Goal: Information Seeking & Learning: Learn about a topic

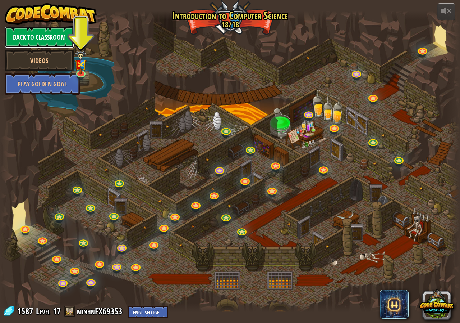
click at [55, 35] on link "Back to Classroom" at bounding box center [39, 37] width 69 height 22
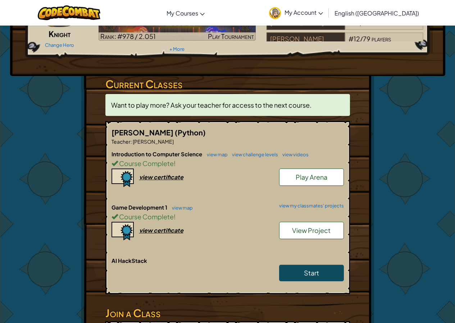
scroll to position [216, 0]
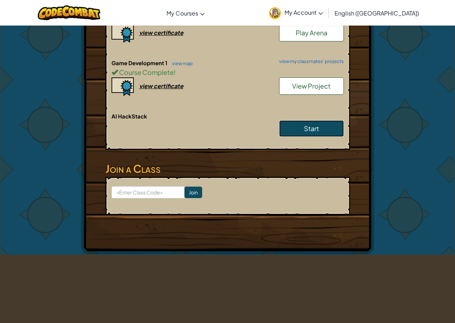
click at [287, 129] on link "Start" at bounding box center [311, 128] width 65 height 17
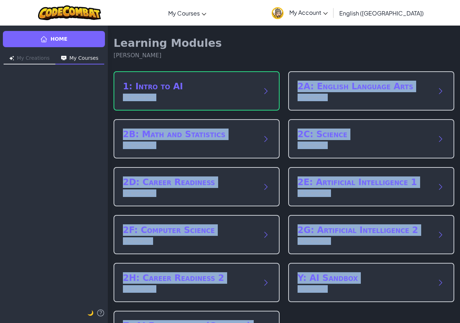
drag, startPoint x: 4, startPoint y: 33, endPoint x: 201, endPoint y: 63, distance: 198.6
click at [190, 63] on div "Home My Creations My Courses 🌙 Learning Modules [PERSON_NAME] 1: Intro to AI 15…" at bounding box center [230, 173] width 460 height 297
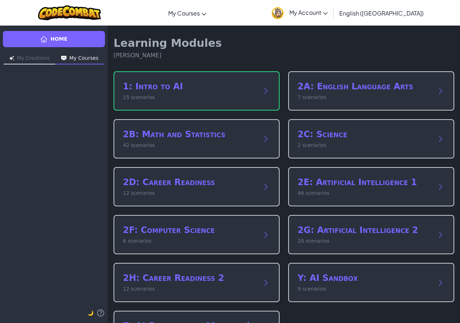
click at [266, 53] on div "Learning Modules [PERSON_NAME]" at bounding box center [284, 48] width 341 height 23
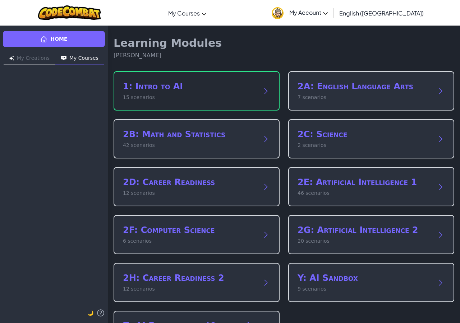
click at [242, 88] on h2 "1: Intro to AI" at bounding box center [189, 87] width 133 height 12
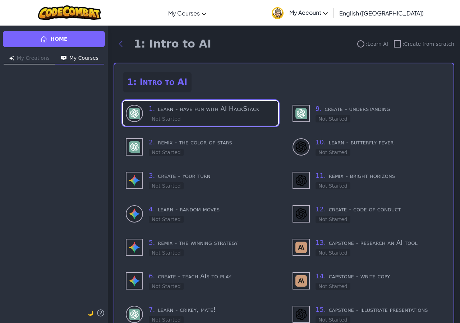
click at [220, 122] on div "1 . learn - have fun with AI HackStack Not Started" at bounding box center [212, 113] width 127 height 19
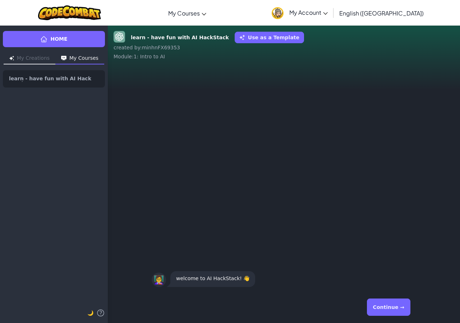
click at [405, 306] on button "Continue →" at bounding box center [389, 306] width 44 height 17
click at [399, 305] on button "Continue →" at bounding box center [389, 306] width 44 height 17
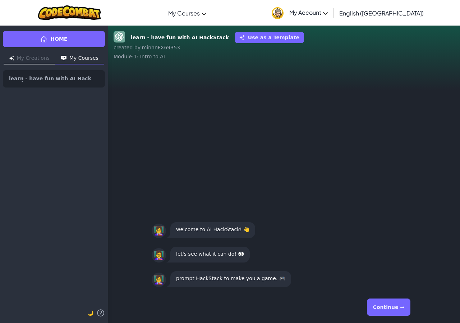
click at [399, 302] on button "Continue →" at bounding box center [389, 306] width 44 height 17
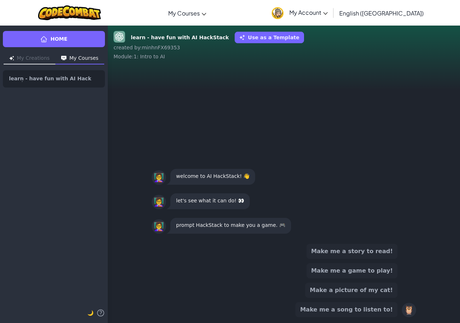
click at [386, 267] on button "Make me a game to play!" at bounding box center [352, 270] width 91 height 15
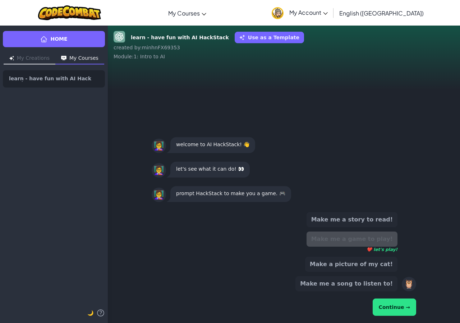
click at [410, 301] on button "Continue →" at bounding box center [395, 306] width 44 height 17
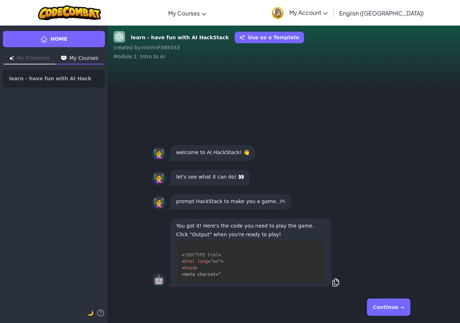
click at [398, 308] on button "Continue →" at bounding box center [389, 306] width 44 height 17
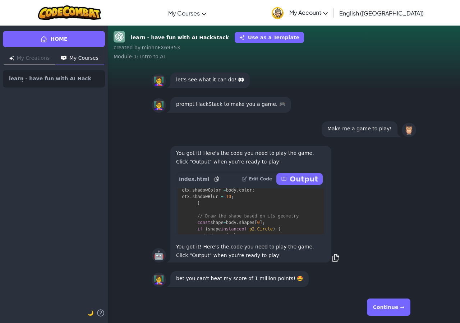
scroll to position [2661, 0]
click at [301, 175] on p "Output" at bounding box center [304, 179] width 28 height 10
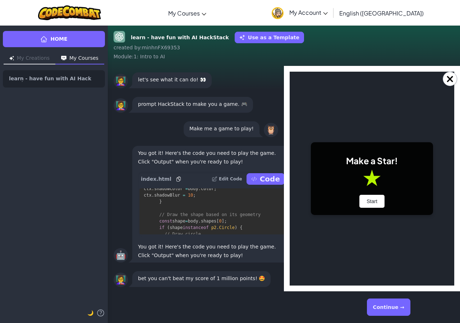
scroll to position [0, 0]
click at [371, 200] on button "Start" at bounding box center [372, 201] width 25 height 13
